Goal: Task Accomplishment & Management: Manage account settings

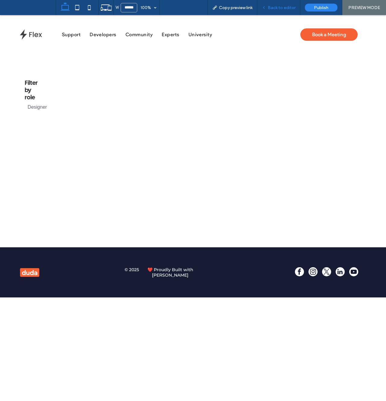
click at [273, 11] on div "Back to editor" at bounding box center [278, 7] width 43 height 15
click at [277, 8] on span "Back to editor" at bounding box center [282, 7] width 28 height 5
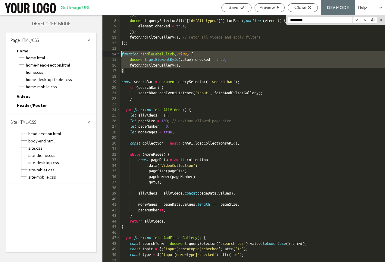
scroll to position [42, 0]
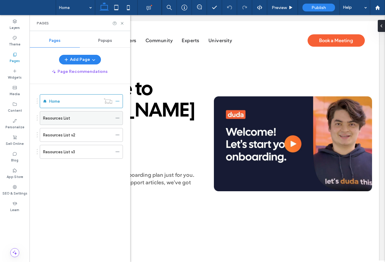
click at [118, 120] on icon at bounding box center [118, 118] width 4 height 4
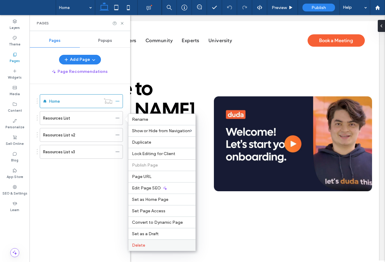
click at [142, 242] on div "Delete" at bounding box center [161, 245] width 67 height 11
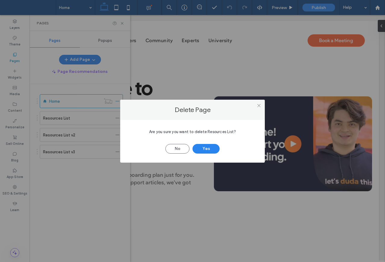
click at [206, 134] on span "Are you sure you want to delete Resources List?" at bounding box center [192, 132] width 87 height 5
click at [204, 144] on button "Yes" at bounding box center [206, 149] width 27 height 10
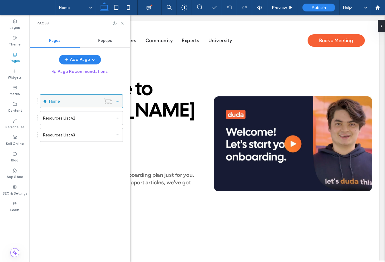
click at [118, 103] on icon at bounding box center [118, 101] width 4 height 4
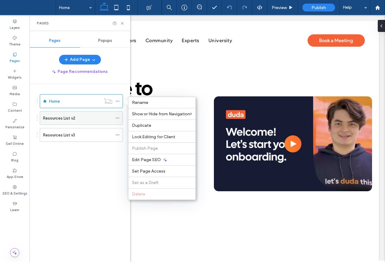
click at [119, 116] on span at bounding box center [118, 118] width 4 height 9
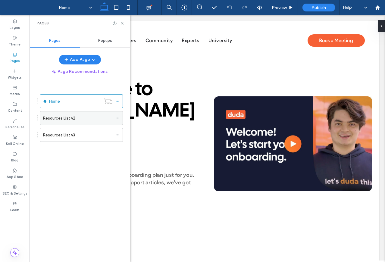
click at [116, 119] on icon at bounding box center [118, 118] width 4 height 4
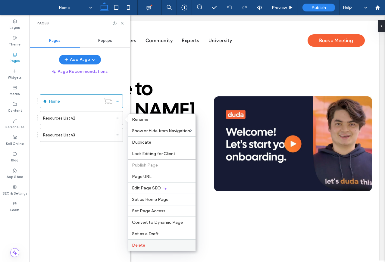
click at [156, 246] on label "Delete" at bounding box center [162, 245] width 60 height 5
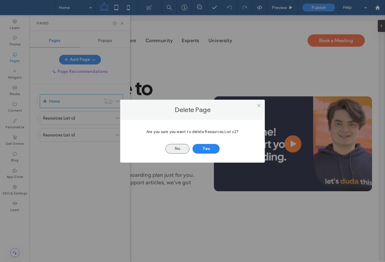
drag, startPoint x: 207, startPoint y: 149, endPoint x: 187, endPoint y: 149, distance: 19.9
click at [207, 149] on button "Yes" at bounding box center [206, 149] width 27 height 10
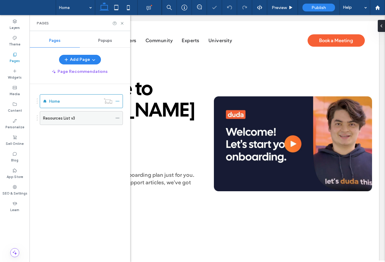
click at [74, 119] on label "Resources List v3" at bounding box center [59, 118] width 32 height 11
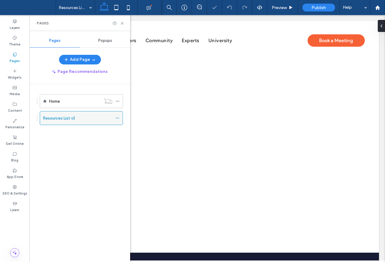
click at [118, 117] on icon at bounding box center [118, 118] width 4 height 4
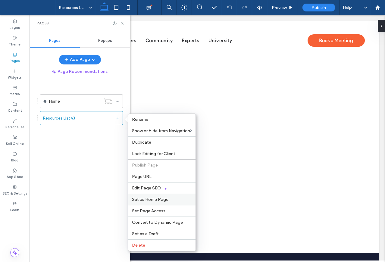
click at [153, 201] on span "Set as Home Page" at bounding box center [150, 199] width 36 height 5
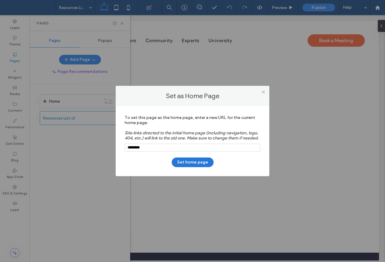
click at [180, 160] on button "Set home page" at bounding box center [193, 163] width 42 height 10
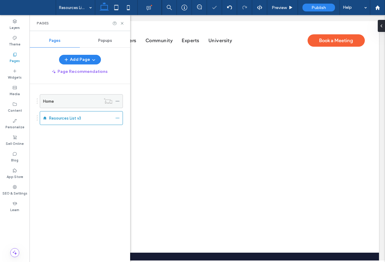
click at [117, 102] on icon at bounding box center [118, 101] width 4 height 4
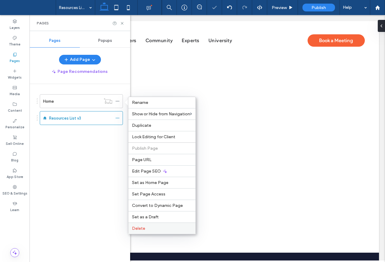
click at [156, 229] on label "Delete" at bounding box center [162, 228] width 60 height 5
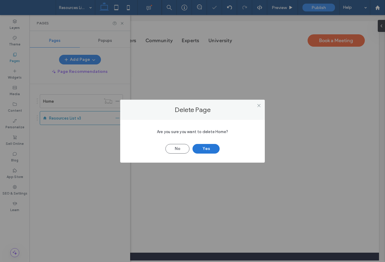
click at [200, 153] on button "Yes" at bounding box center [206, 149] width 27 height 10
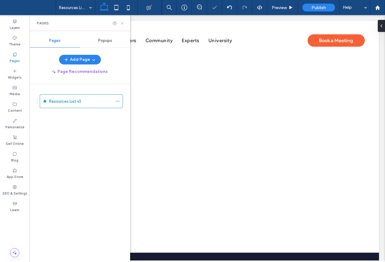
click at [121, 24] on icon at bounding box center [122, 23] width 5 height 5
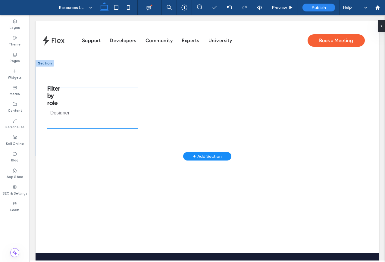
click at [81, 98] on div "Filter by role Designer" at bounding box center [92, 108] width 90 height 40
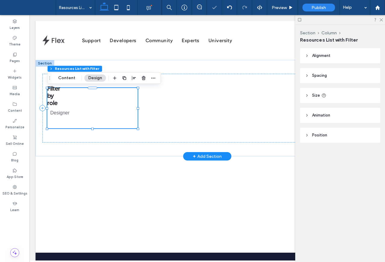
scroll to position [0, 1]
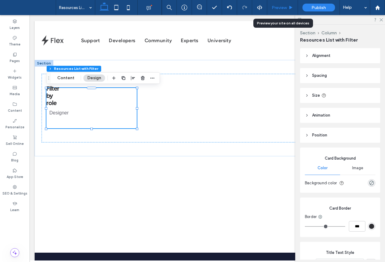
click at [282, 8] on span "Preview" at bounding box center [279, 7] width 15 height 5
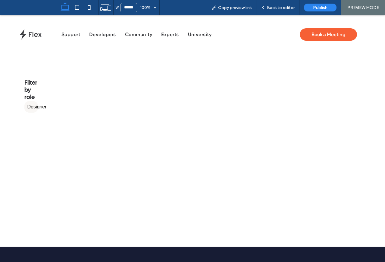
click at [38, 108] on label "Designer" at bounding box center [31, 106] width 14 height 11
click at [286, 7] on span "Back to editor" at bounding box center [281, 7] width 28 height 5
click at [36, 108] on label "Designer" at bounding box center [31, 106] width 14 height 11
click at [33, 109] on label "Designer" at bounding box center [31, 106] width 14 height 11
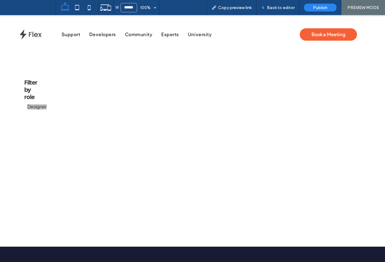
scroll to position [0, 0]
